Goal: Information Seeking & Learning: Check status

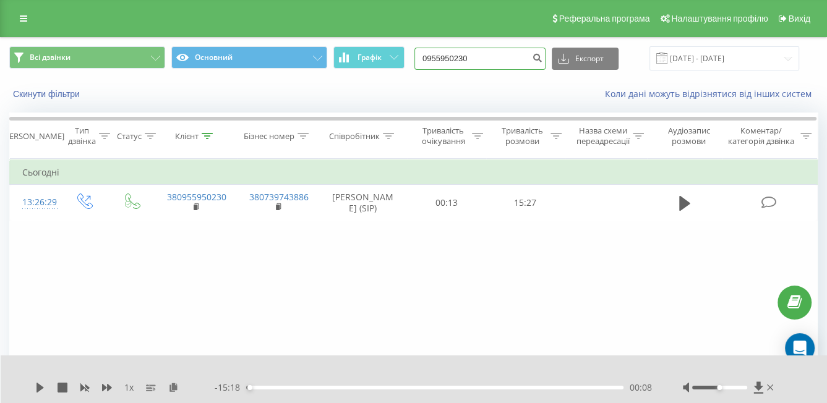
drag, startPoint x: 490, startPoint y: 66, endPoint x: 416, endPoint y: 61, distance: 74.4
click at [416, 61] on div "Всі дзвінки Основний Графік 0955950230 Експорт .csv .xls .xlsx 19.06.2025 - 19.…" at bounding box center [413, 58] width 809 height 24
paste input "635366559"
type input "0635366559"
click at [543, 60] on icon "submit" at bounding box center [537, 56] width 11 height 7
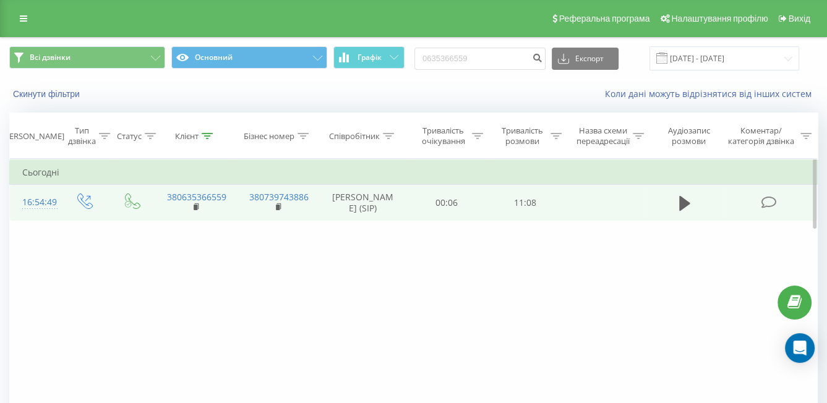
click at [666, 211] on td at bounding box center [684, 203] width 75 height 36
click at [675, 207] on td at bounding box center [684, 203] width 75 height 36
click at [678, 207] on button at bounding box center [685, 203] width 19 height 19
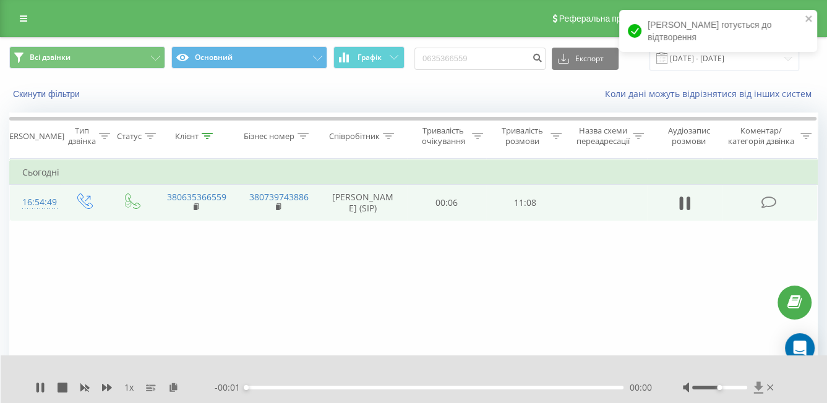
click at [757, 386] on icon at bounding box center [758, 388] width 9 height 12
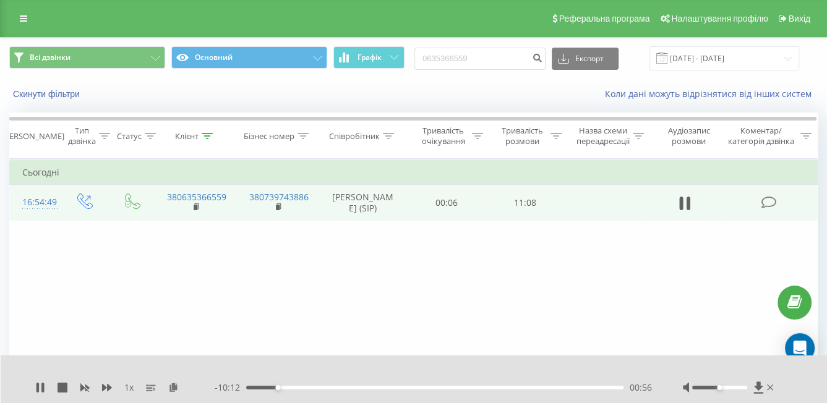
click at [32, 390] on div "1 x - 10:12 00:56 00:56" at bounding box center [414, 380] width 827 height 48
click at [39, 389] on icon at bounding box center [40, 388] width 10 height 10
